Goal: Communication & Community: Answer question/provide support

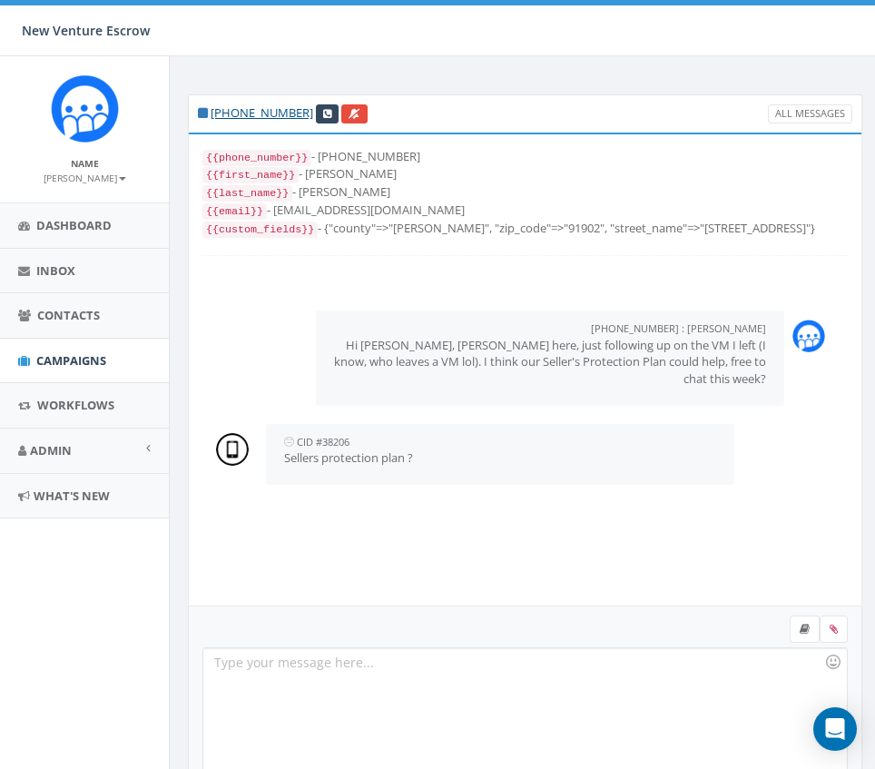
scroll to position [244, 0]
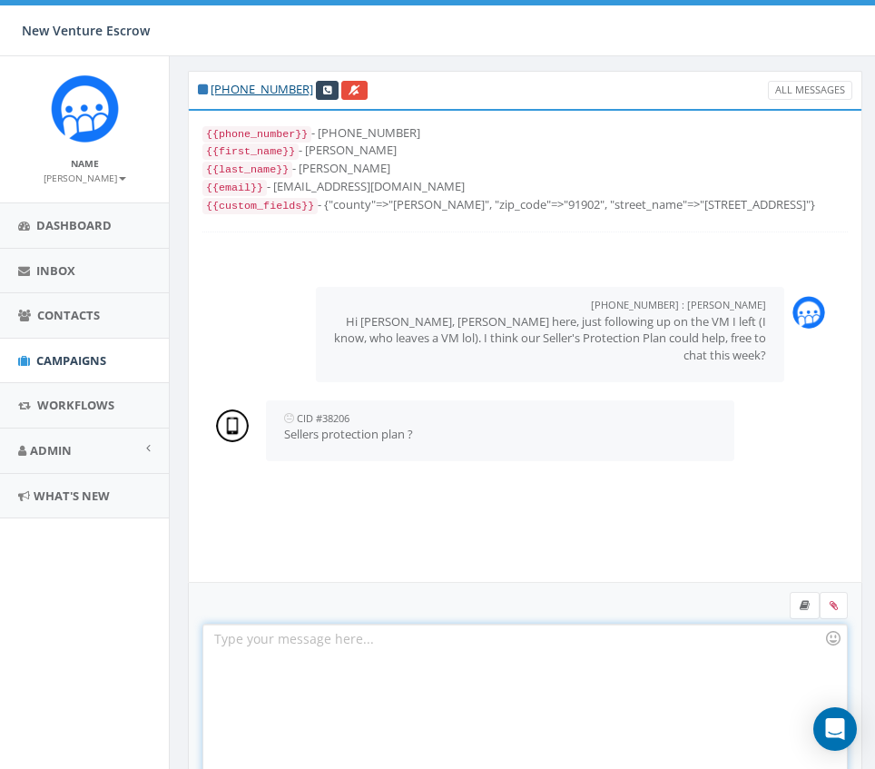
click at [312, 661] on div at bounding box center [524, 703] width 643 height 159
click at [492, 678] on div at bounding box center [524, 703] width 643 height 159
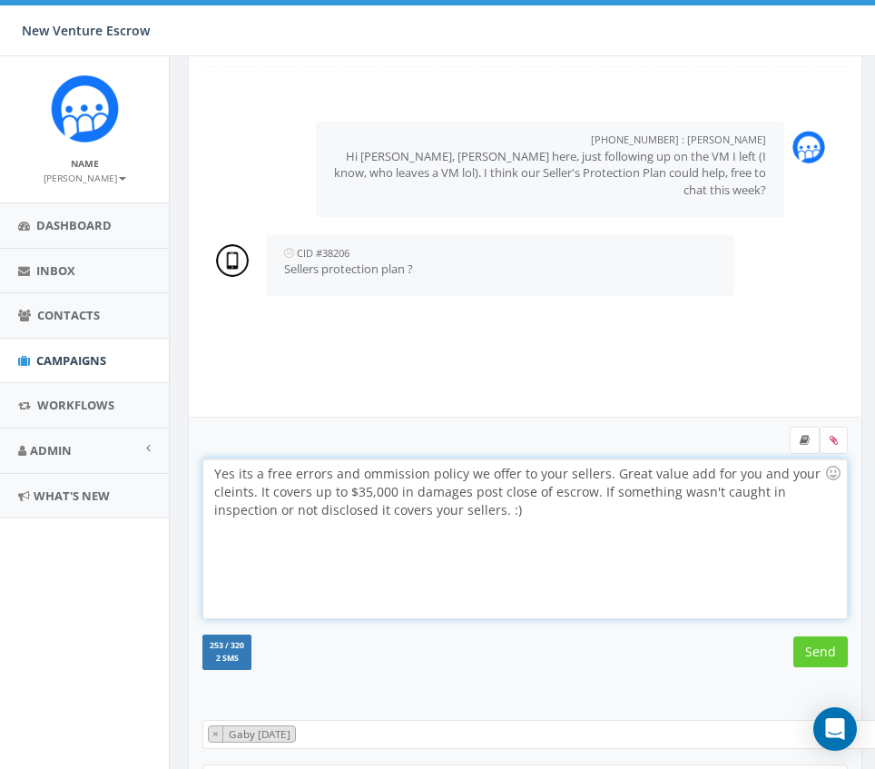
scroll to position [449, 0]
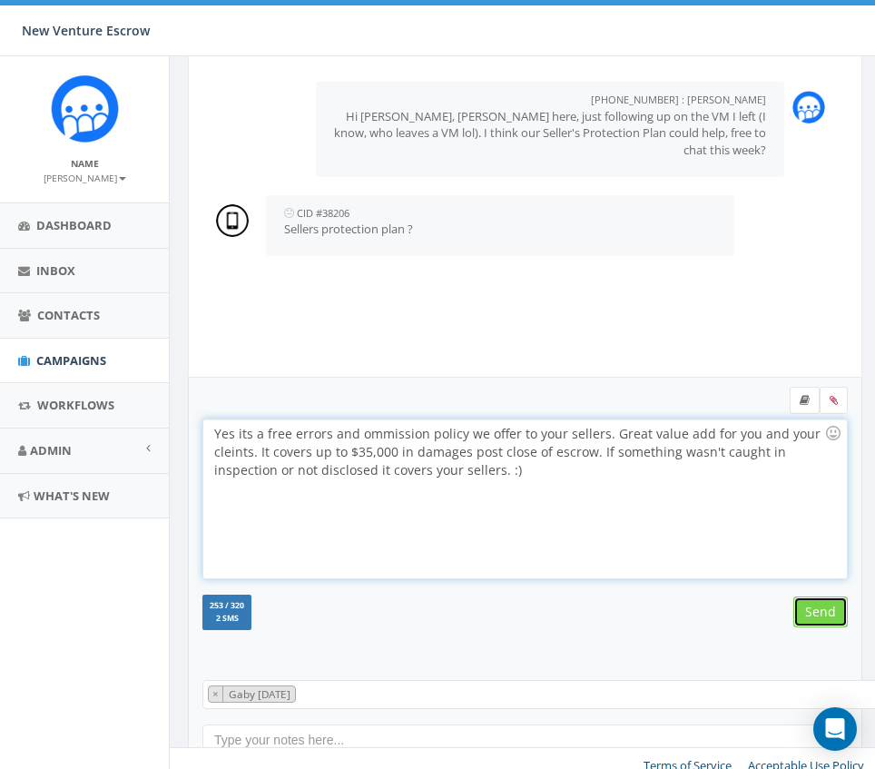
click at [814, 601] on input "Send" at bounding box center [820, 611] width 54 height 31
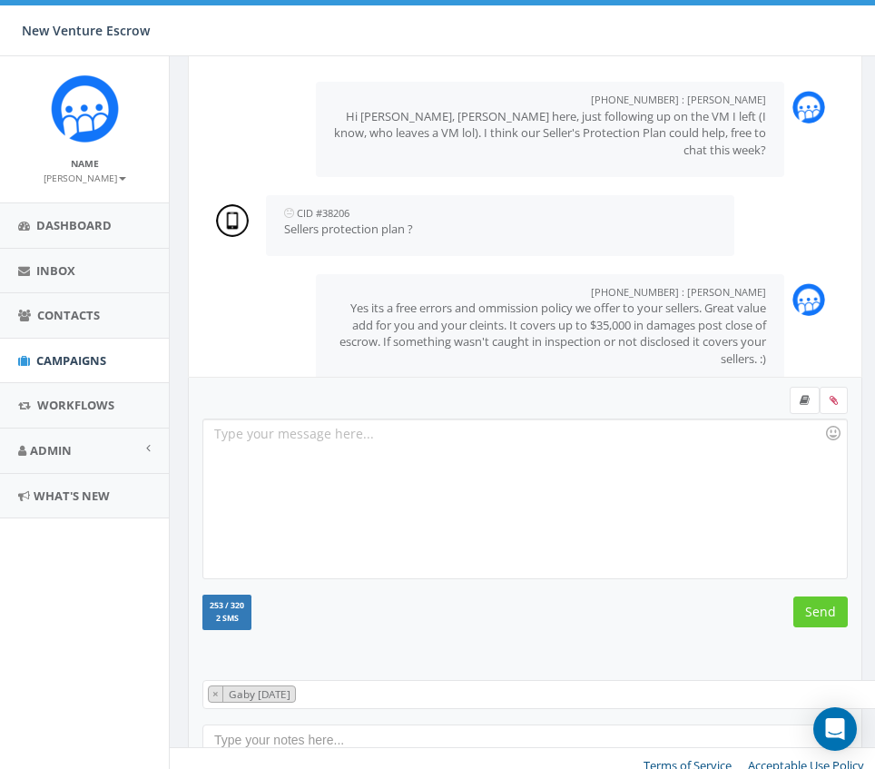
click at [615, 507] on div at bounding box center [524, 498] width 643 height 159
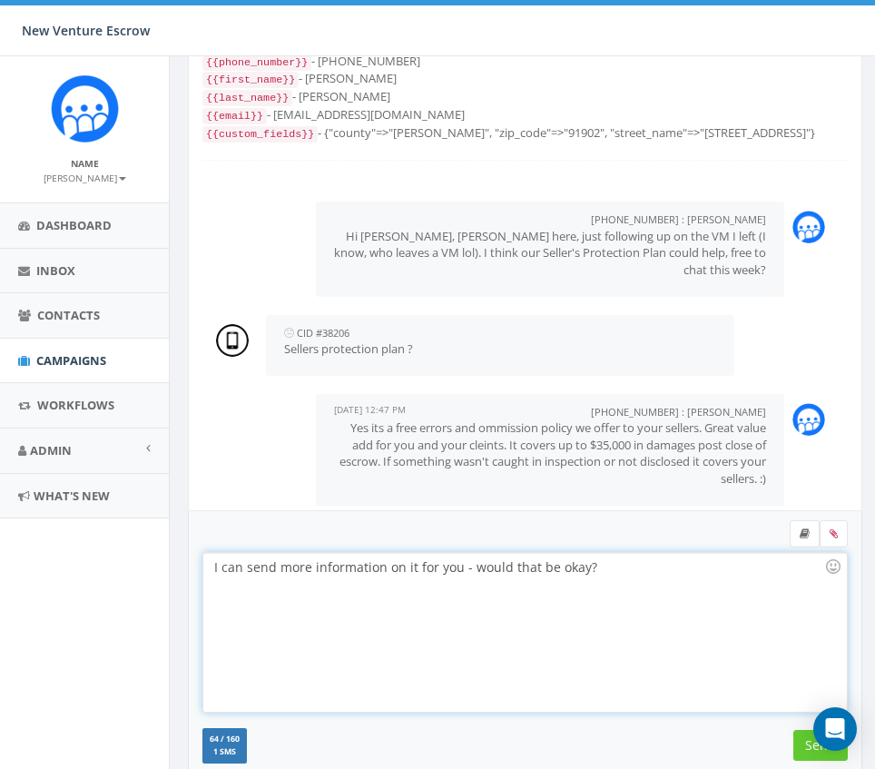
scroll to position [458, 0]
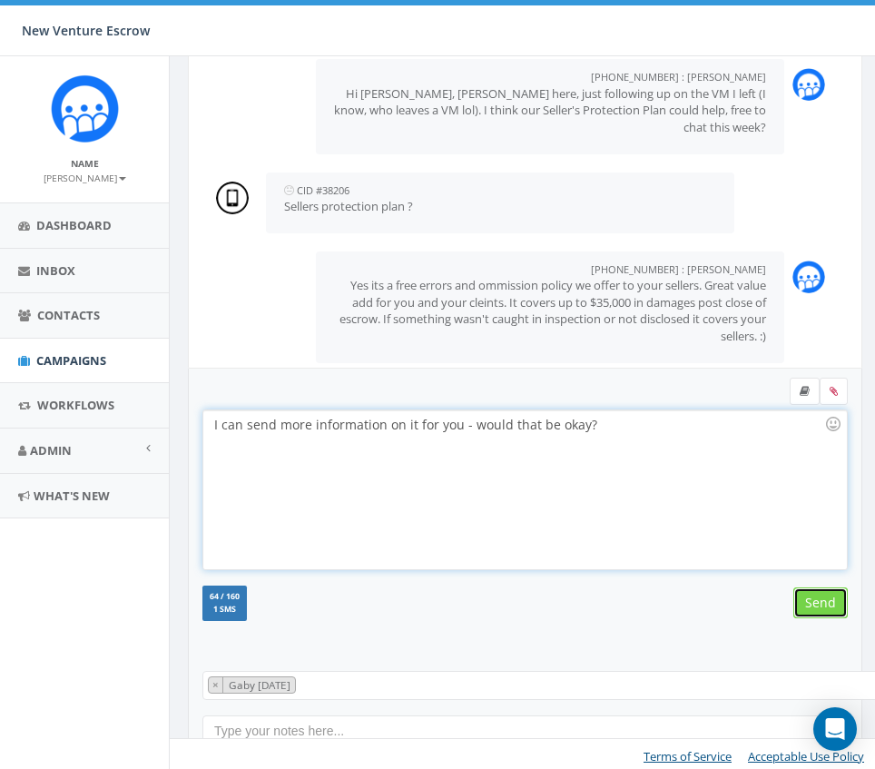
click at [811, 605] on input "Send" at bounding box center [820, 602] width 54 height 31
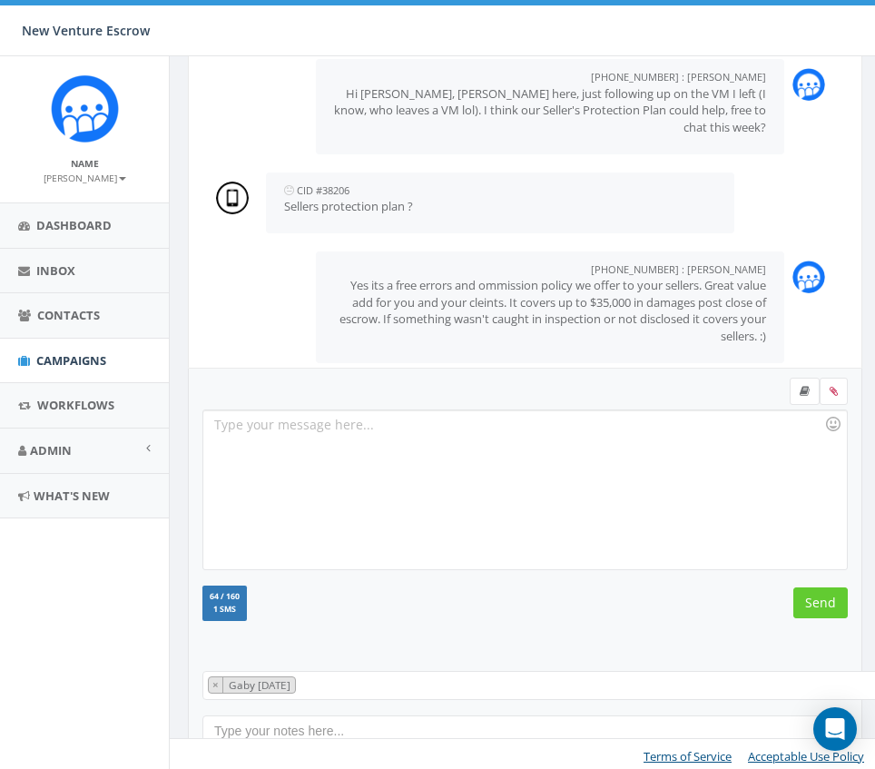
click at [484, 683] on span "× Gaby Oct 6 2026" at bounding box center [719, 685] width 1034 height 29
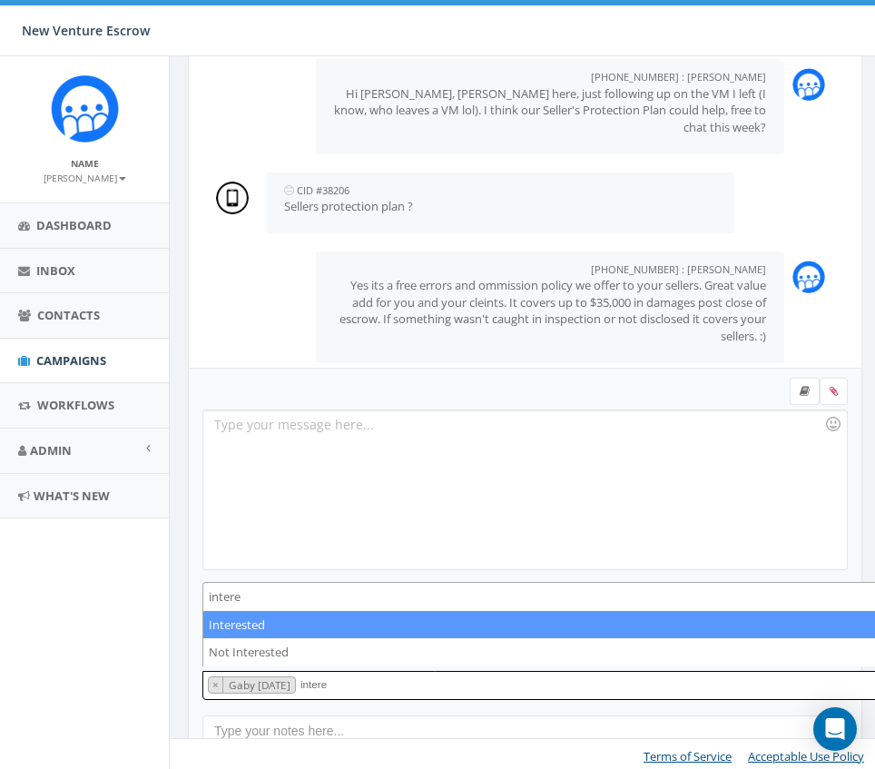
type textarea "intere"
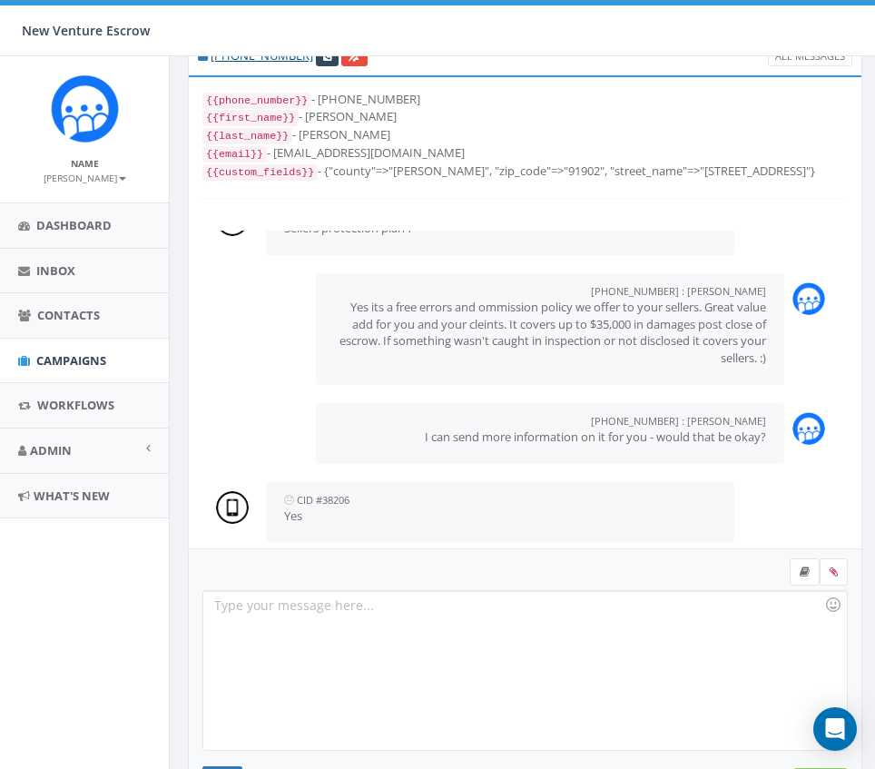
scroll to position [276, 0]
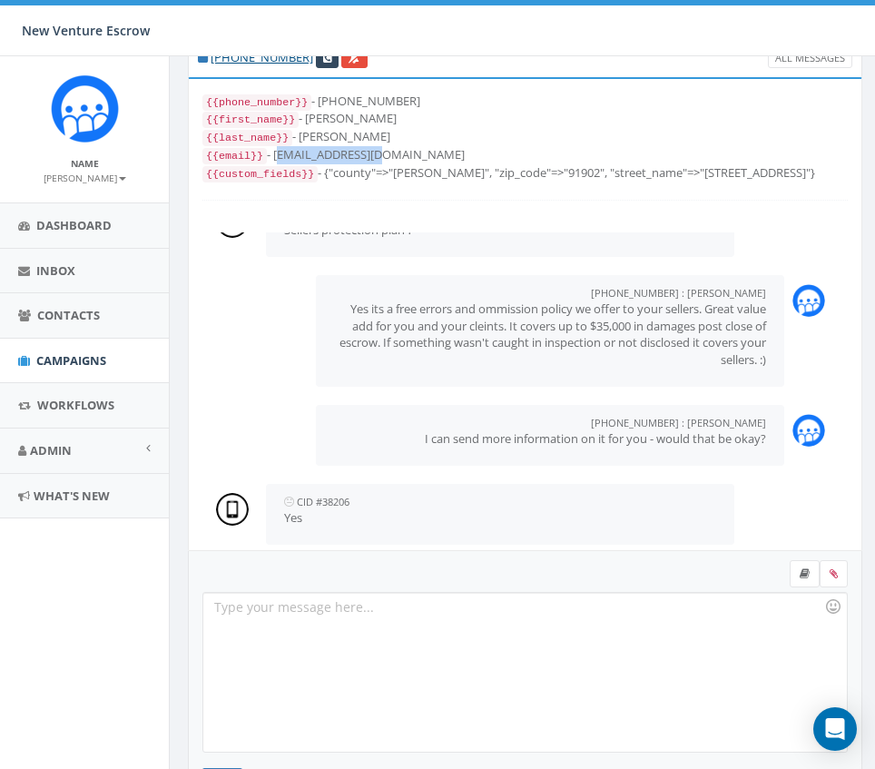
drag, startPoint x: 382, startPoint y: 157, endPoint x: 279, endPoint y: 152, distance: 103.6
click at [278, 152] on div "{{email}} - [EMAIL_ADDRESS][DOMAIN_NAME]" at bounding box center [524, 155] width 645 height 18
copy div "[EMAIL_ADDRESS][DOMAIN_NAME]"
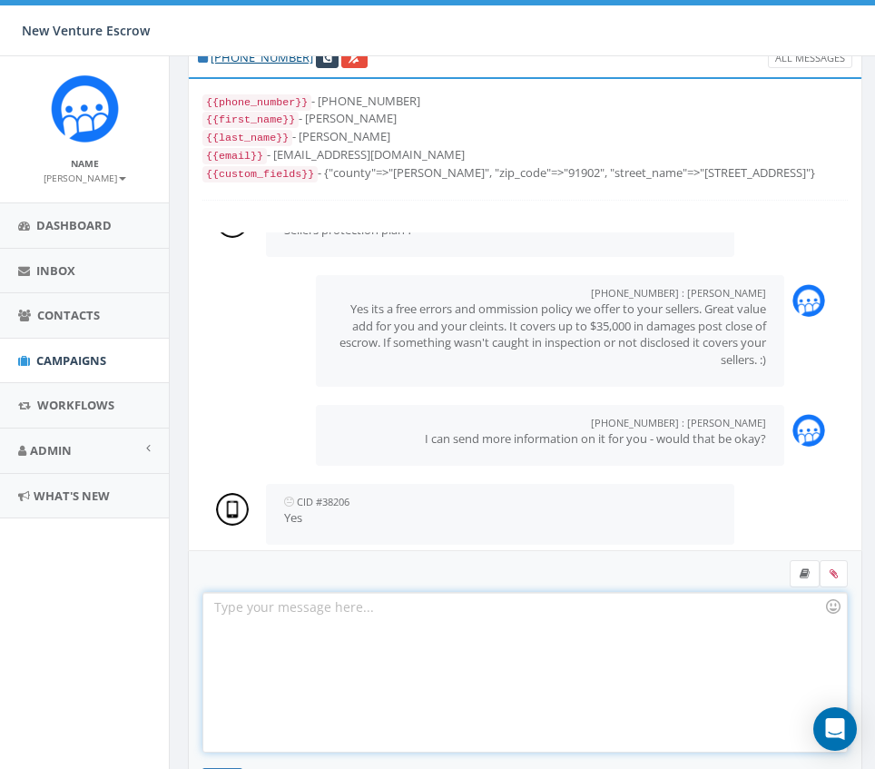
click at [390, 651] on div at bounding box center [524, 672] width 643 height 159
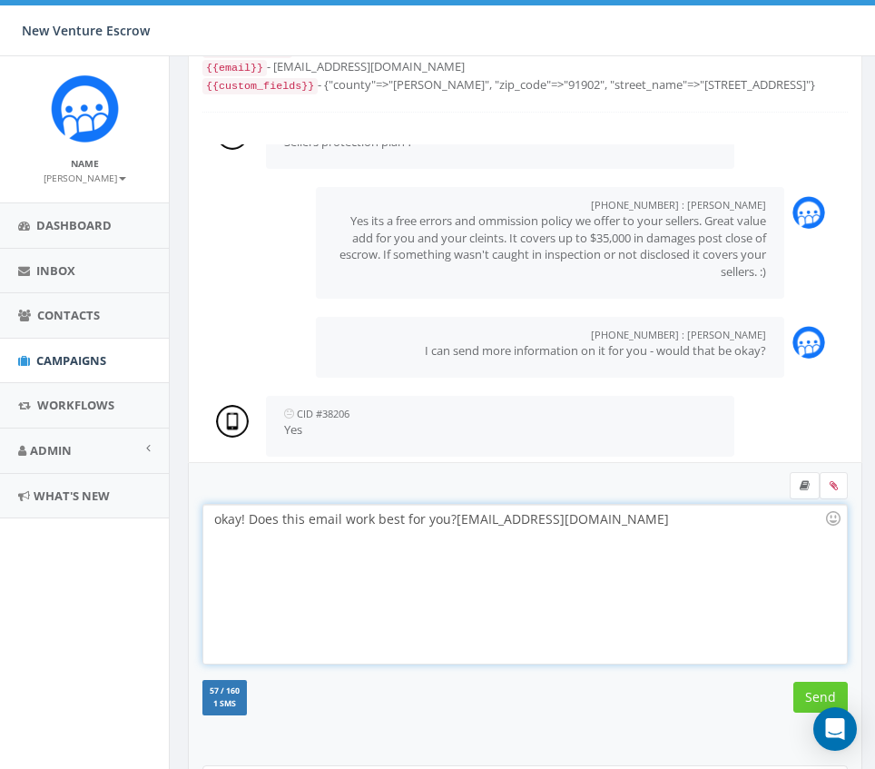
scroll to position [366, 0]
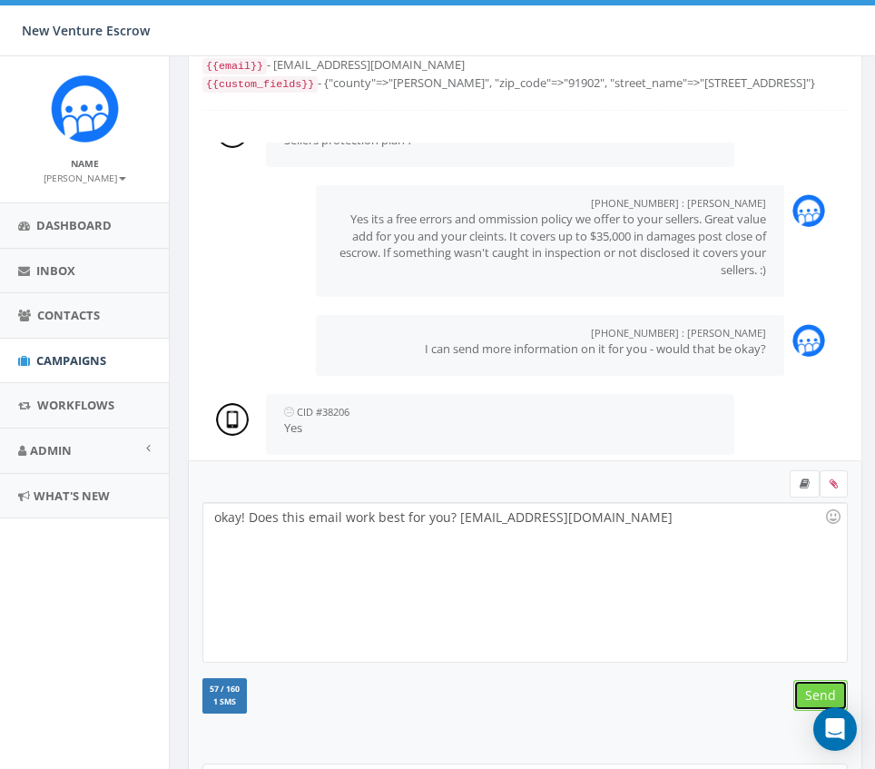
click at [811, 689] on input "Send" at bounding box center [820, 695] width 54 height 31
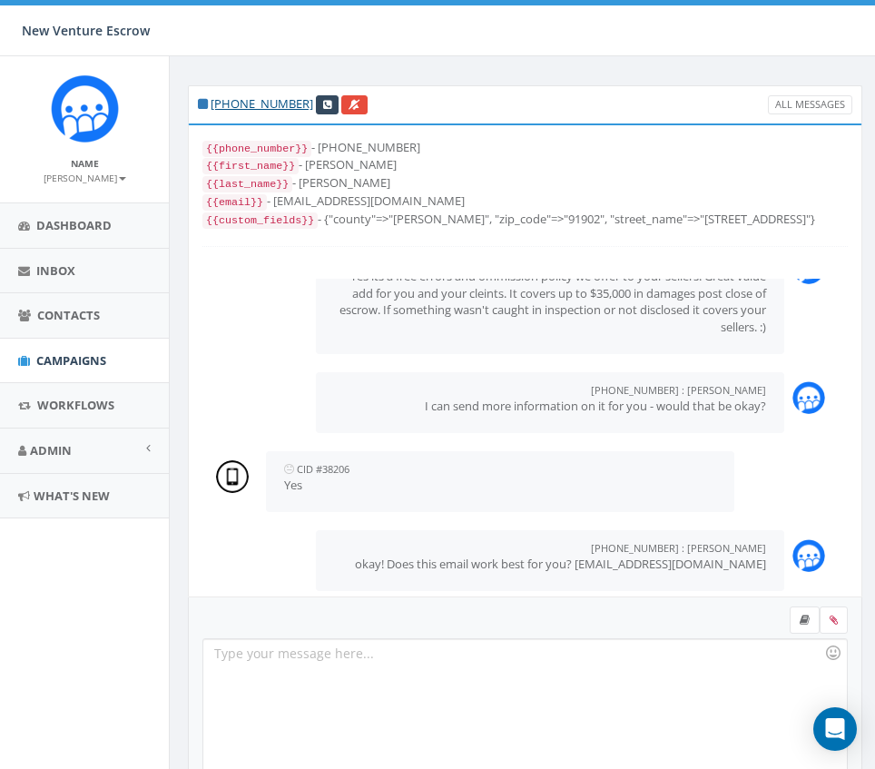
scroll to position [231, 0]
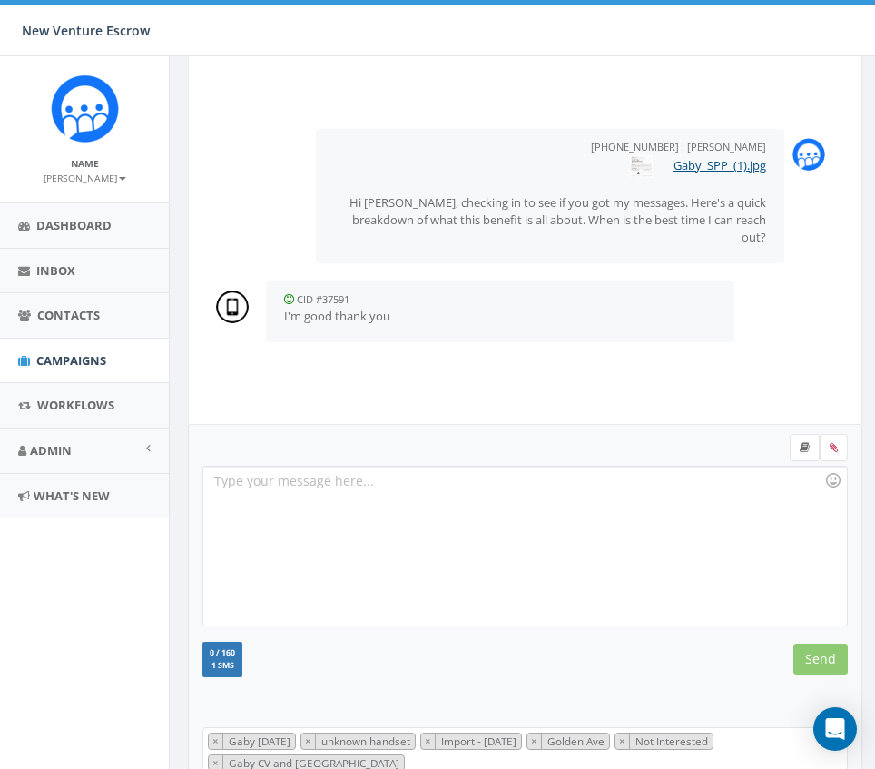
scroll to position [452, 0]
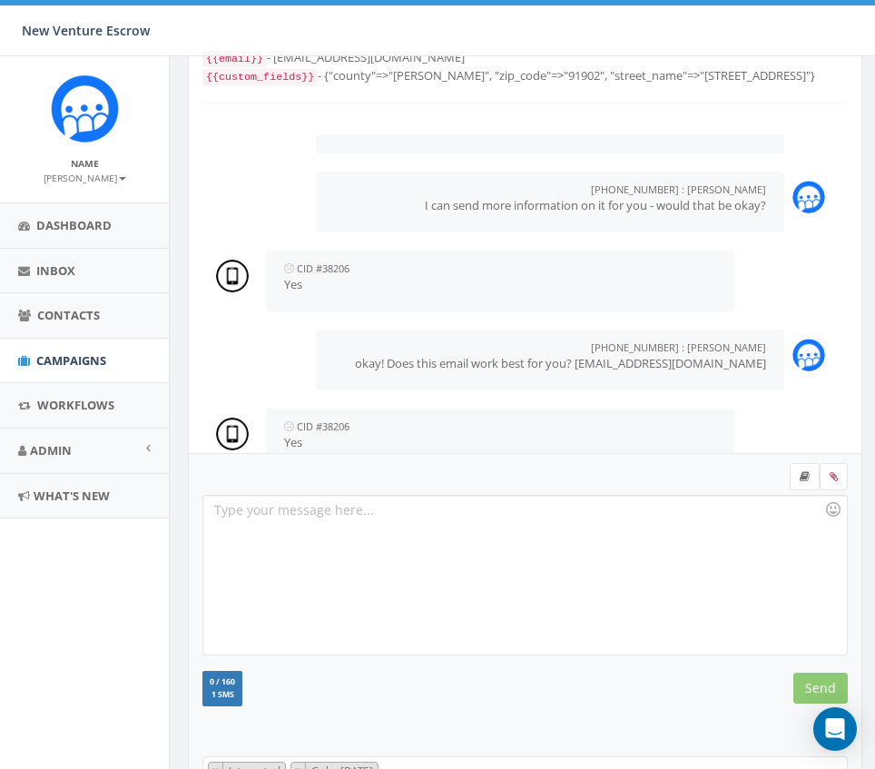
scroll to position [330, 0]
